Goal: Task Accomplishment & Management: Use online tool/utility

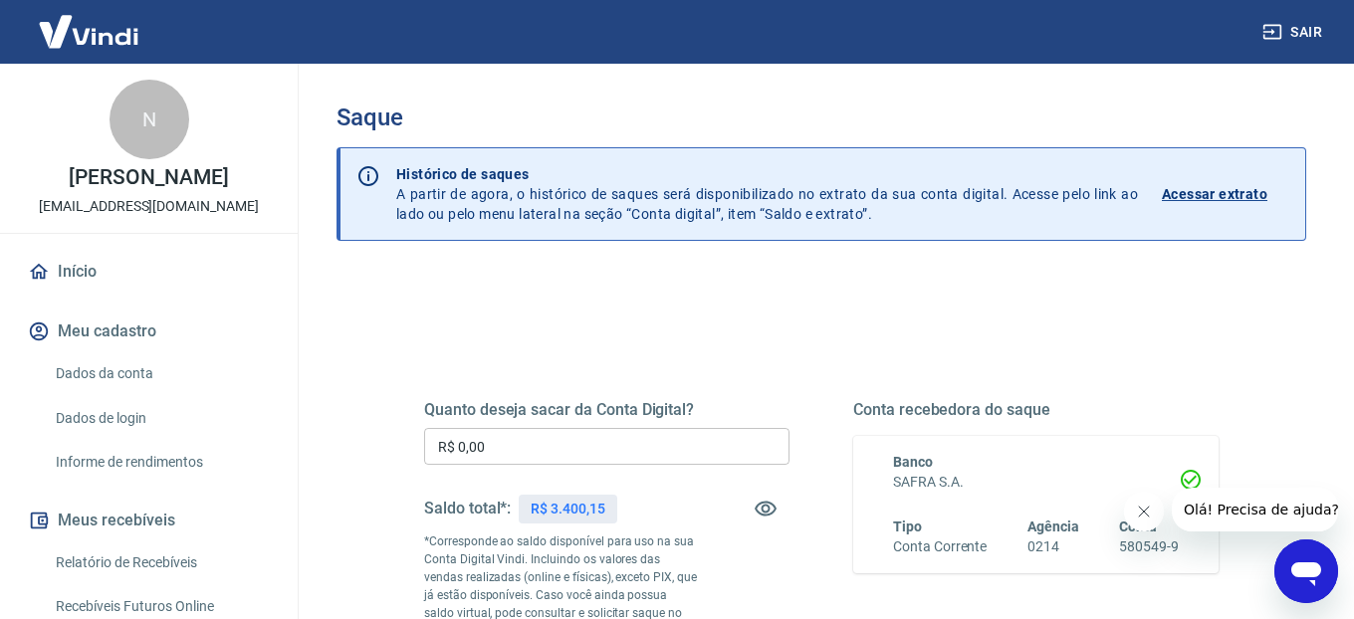
click at [602, 449] on input "R$ 0,00" at bounding box center [606, 446] width 365 height 37
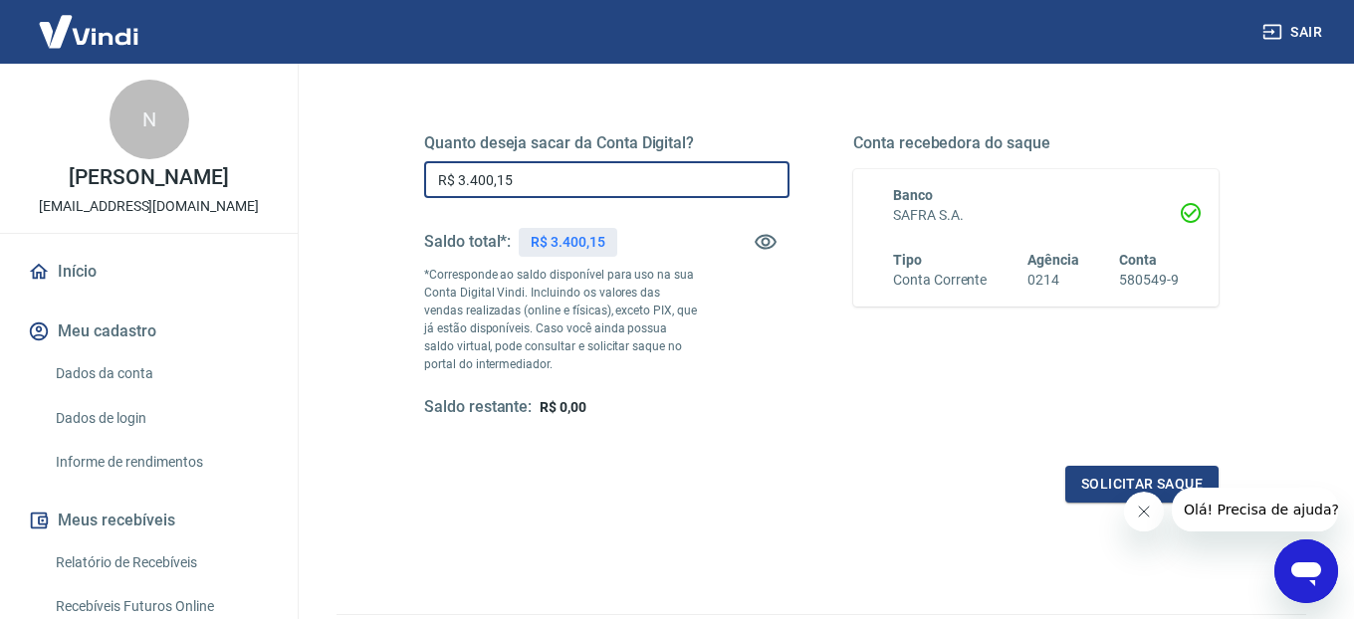
scroll to position [288, 0]
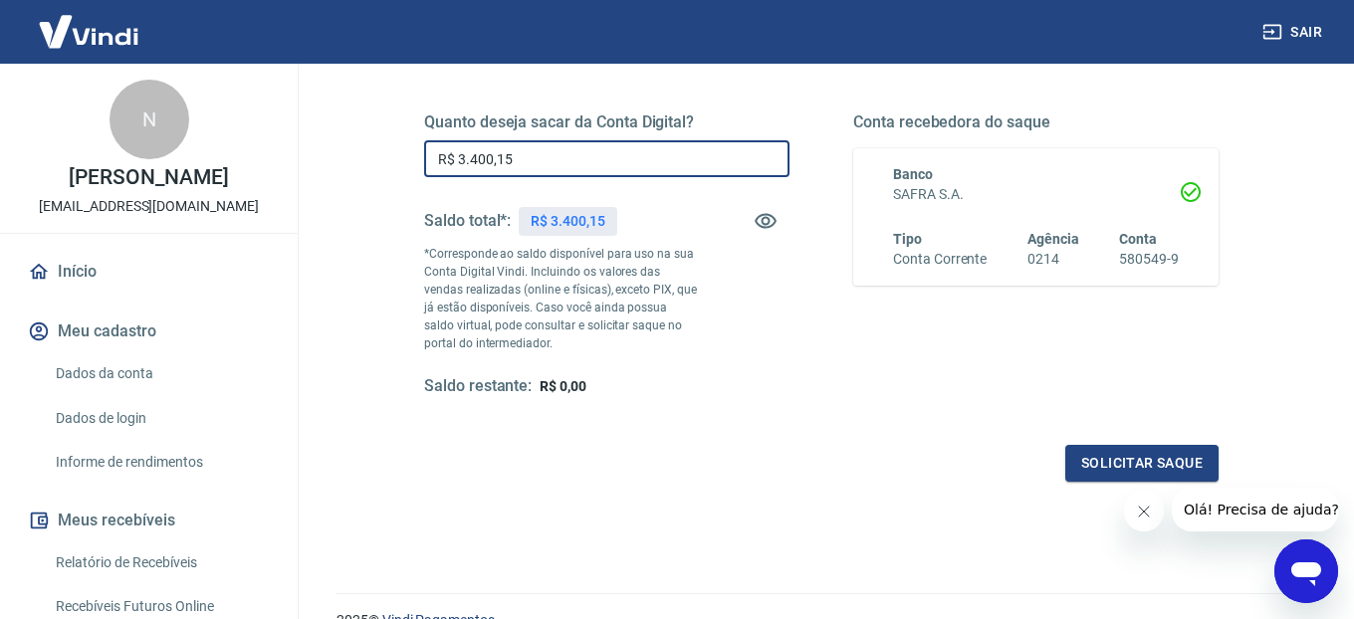
type input "R$ 3.400,15"
click at [1146, 514] on icon "Fechar mensagem da empresa" at bounding box center [1144, 512] width 10 height 10
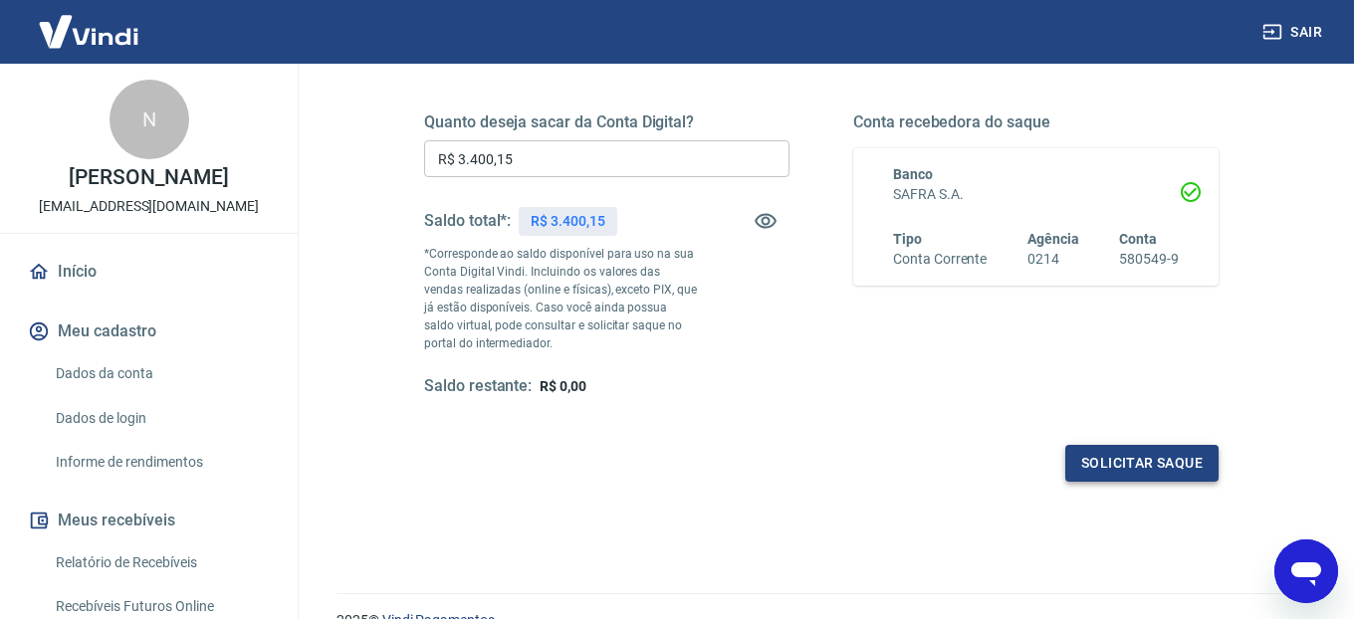
click at [1115, 460] on button "Solicitar saque" at bounding box center [1141, 463] width 153 height 37
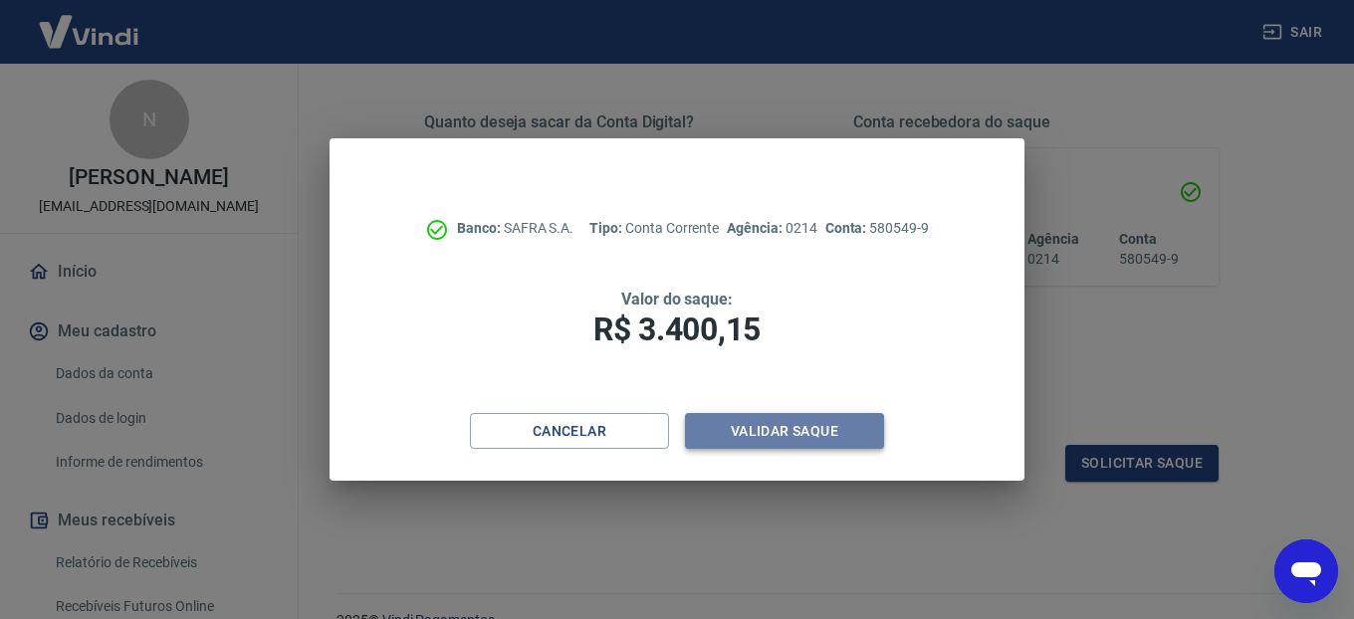
click at [768, 423] on button "Validar saque" at bounding box center [784, 431] width 199 height 37
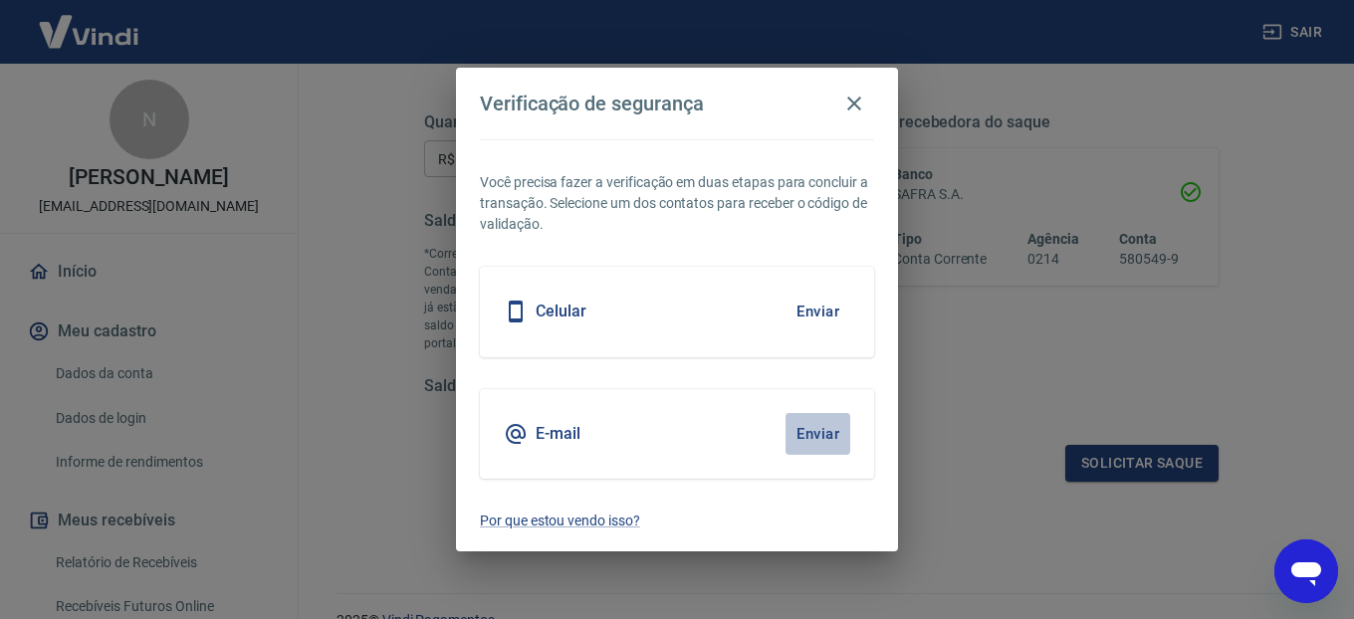
click at [821, 438] on button "Enviar" at bounding box center [817, 434] width 65 height 42
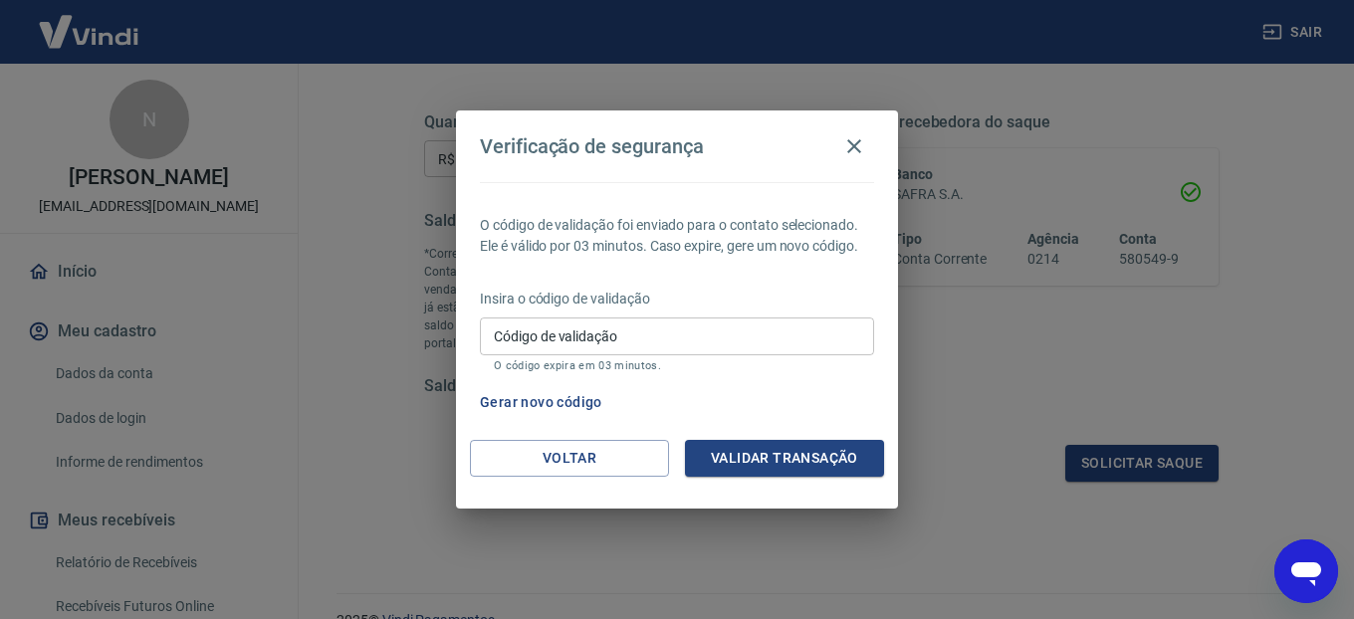
click at [817, 321] on input "Código de validação" at bounding box center [677, 336] width 394 height 37
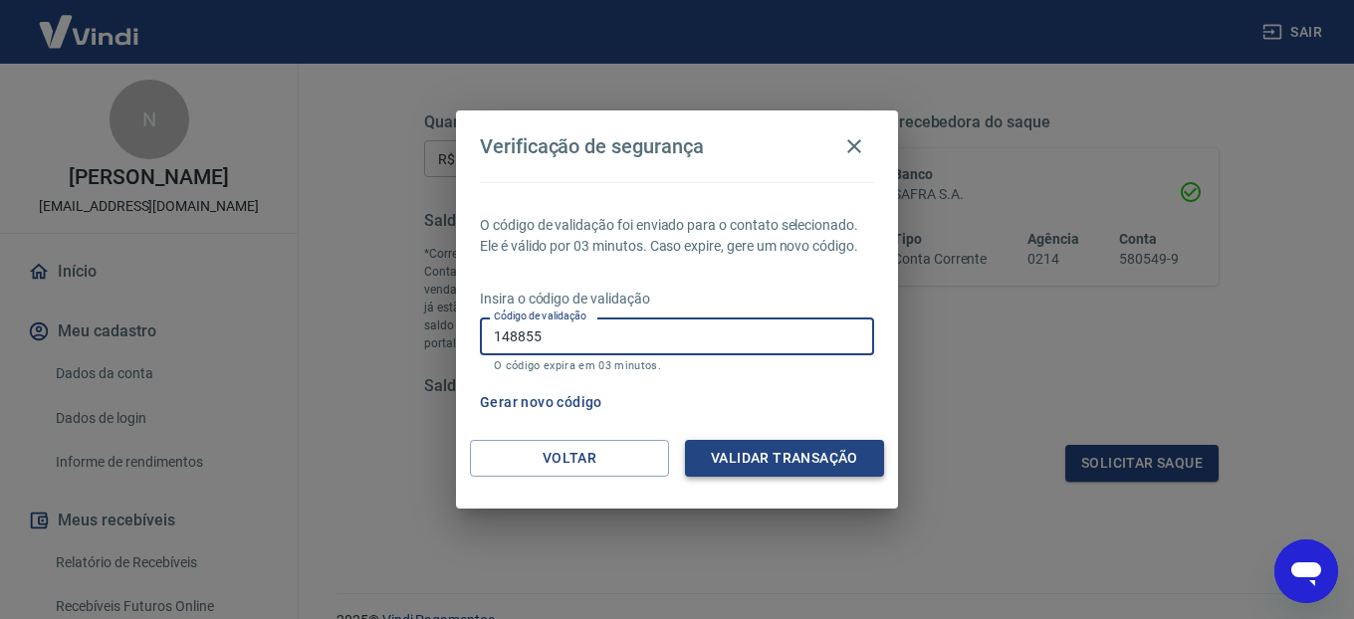
type input "148855"
click at [853, 454] on button "Validar transação" at bounding box center [784, 458] width 199 height 37
